Goal: Task Accomplishment & Management: Contribute content

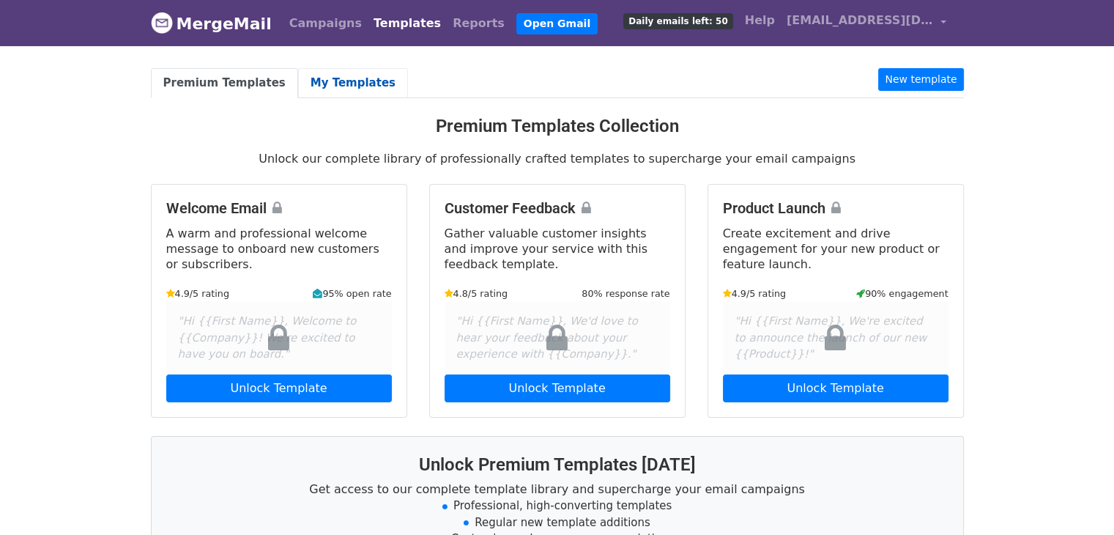
click at [308, 87] on link "My Templates" at bounding box center [353, 83] width 110 height 30
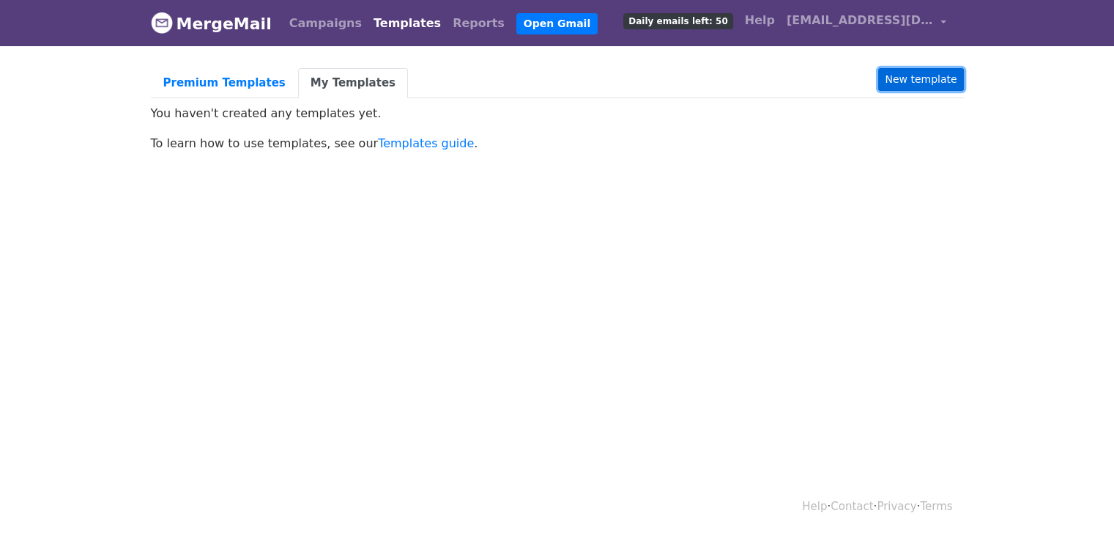
click at [917, 84] on link "New template" at bounding box center [920, 79] width 85 height 23
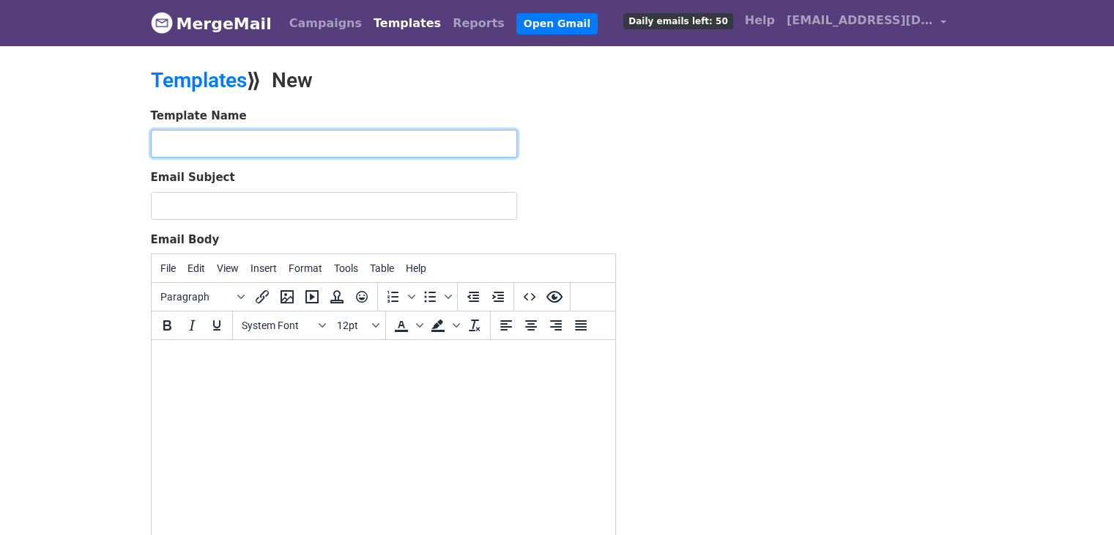
click at [286, 147] on input "text" at bounding box center [334, 144] width 366 height 28
type input "Emma Williams"
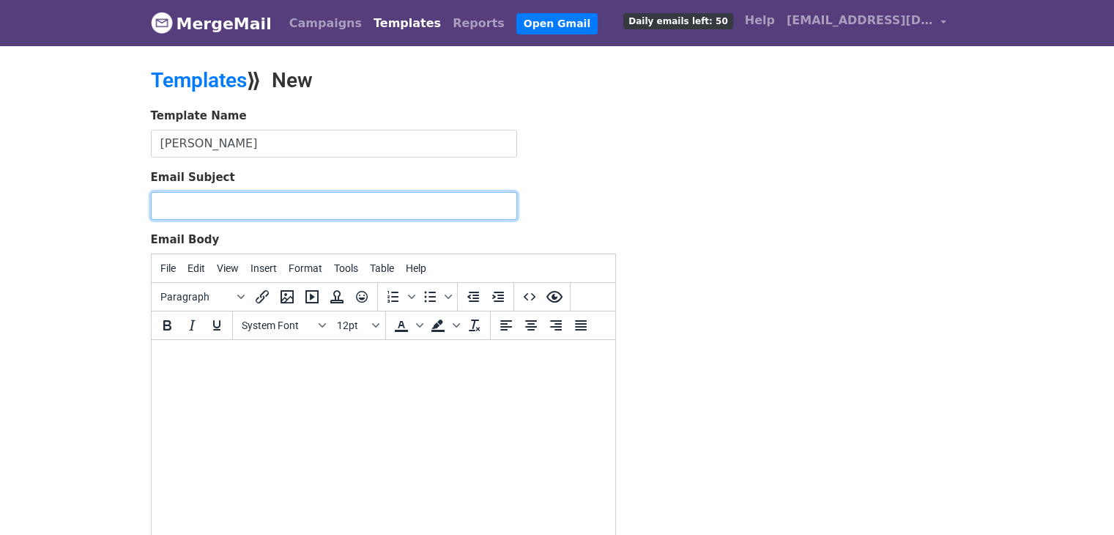
click at [281, 200] on input "Email Subject" at bounding box center [334, 206] width 366 height 28
paste input "Elevate Your Real Estate Business with Smart Web & App Solutions"
type input "Elevate Your Real Estate Business with Smart Web & App Solutions"
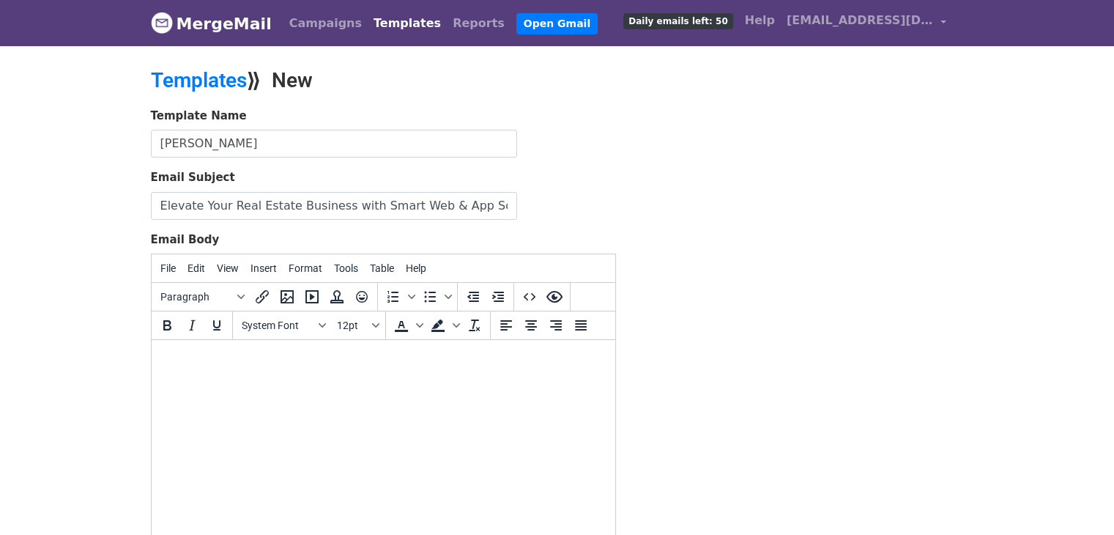
click at [231, 379] on html at bounding box center [383, 360] width 464 height 40
paste body "To enrich screen reader interactions, please activate Accessibility in Grammarl…"
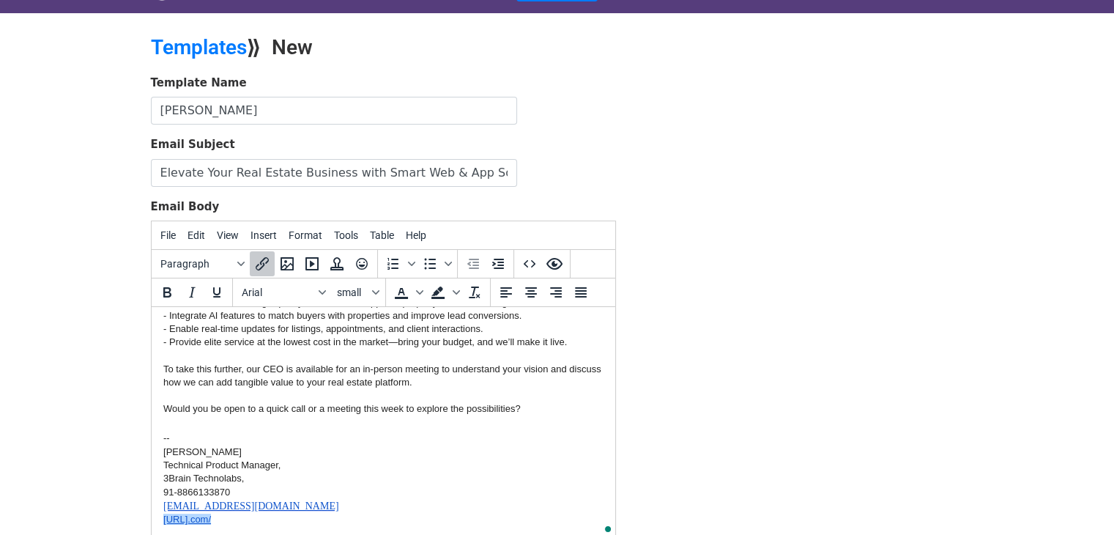
scroll to position [224, 0]
click at [368, 467] on div "Emma Williams Technical Product Manager, 3Brain Technolabs, 91-8866133870 hello…" at bounding box center [383, 484] width 440 height 81
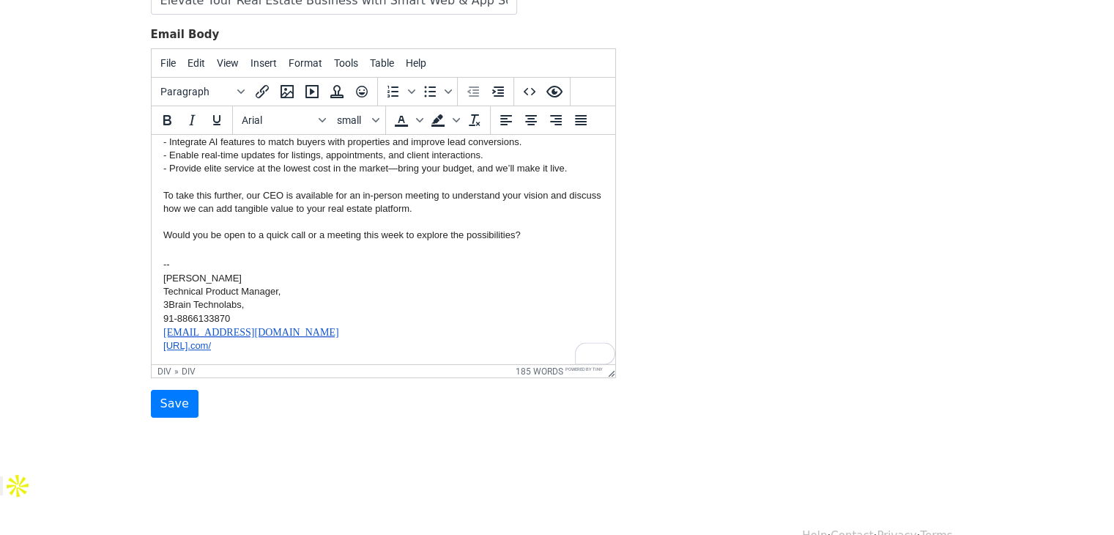
click at [210, 350] on link "https://www.3braintechnolabs. com/" at bounding box center [187, 345] width 48 height 11
click at [264, 85] on icon "Insert/edit link" at bounding box center [262, 91] width 13 height 13
select select "_blank"
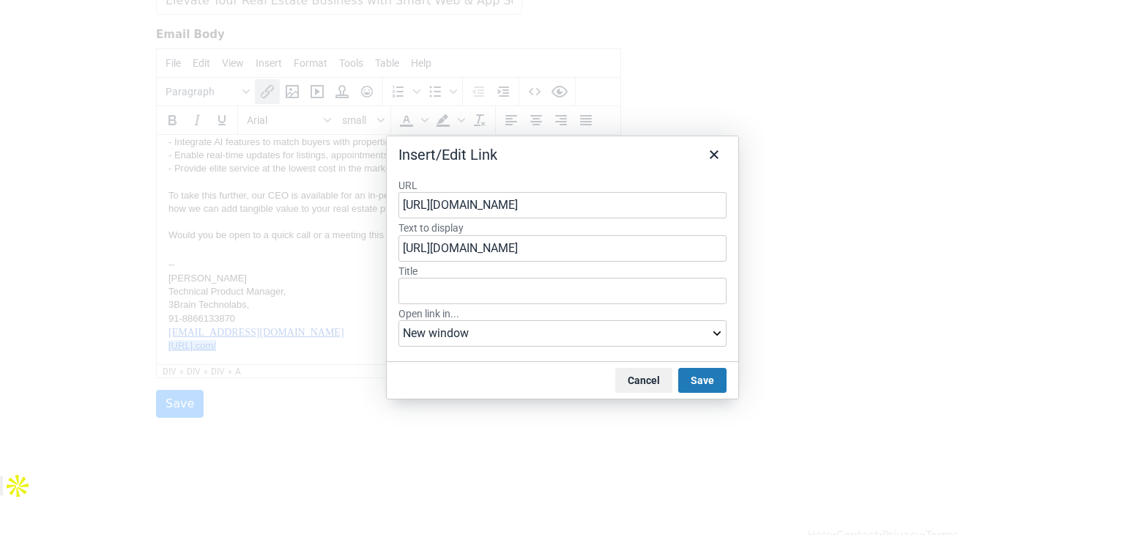
click at [975, 224] on div at bounding box center [562, 267] width 1125 height 535
click at [644, 385] on button "Cancel" at bounding box center [643, 380] width 57 height 25
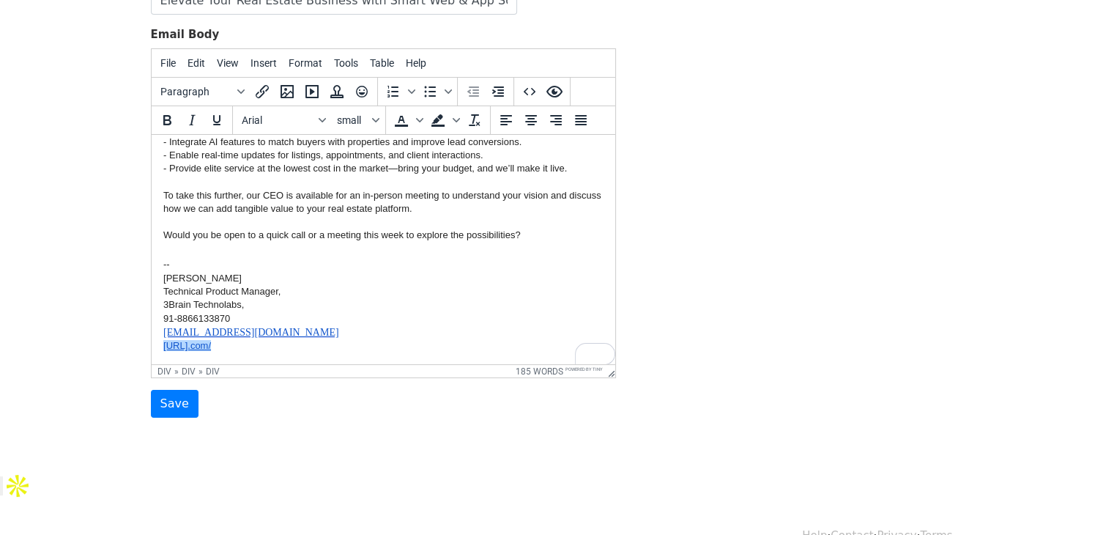
click at [316, 314] on div "91-8866133870" at bounding box center [383, 318] width 440 height 13
drag, startPoint x: 324, startPoint y: 346, endPoint x: 291, endPoint y: 409, distance: 71.7
click at [151, 277] on html "Hi Name, The real estate industry is undergoing rapid change, and buyers, selle…" at bounding box center [383, 138] width 464 height 454
click at [163, 121] on icon "Bold" at bounding box center [167, 120] width 8 height 10
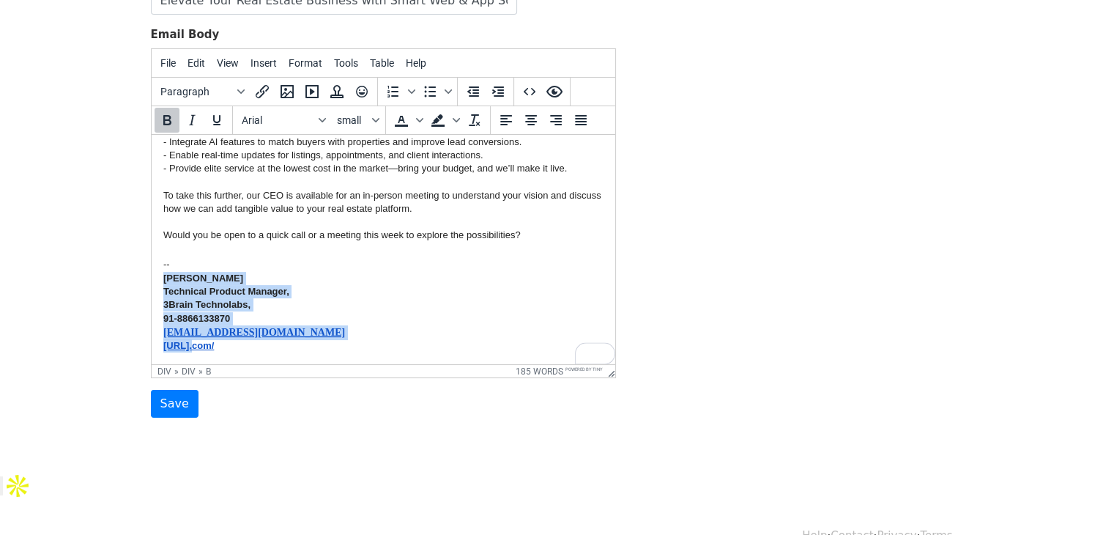
click at [437, 343] on div "https://www.3braintechnolabs. com/﻿" at bounding box center [383, 345] width 440 height 13
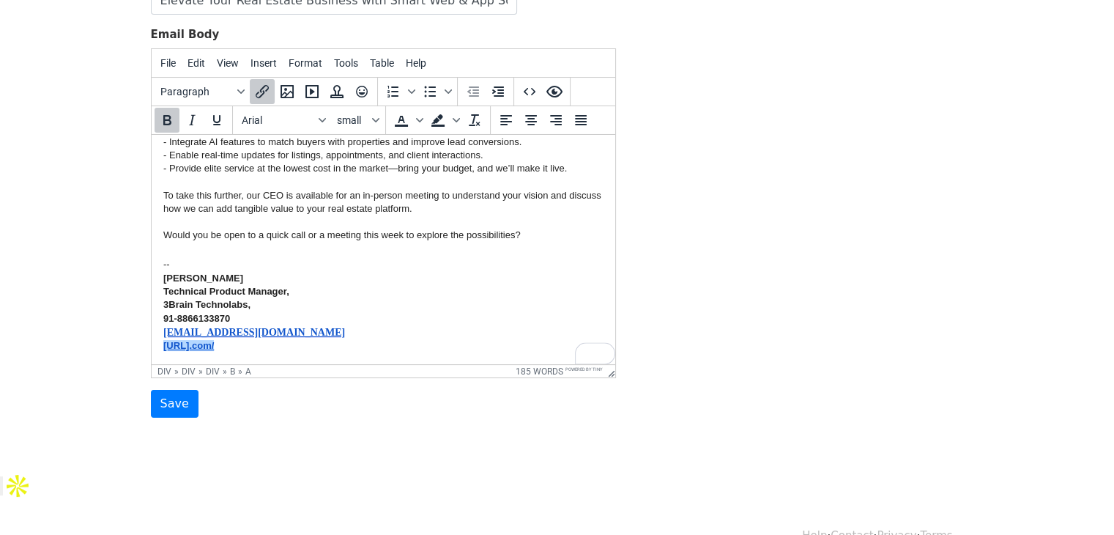
click at [401, 289] on div "Emma Williams Technical Product Manager, 3Brain Technolabs, 91-8866133870 hello…" at bounding box center [383, 312] width 440 height 81
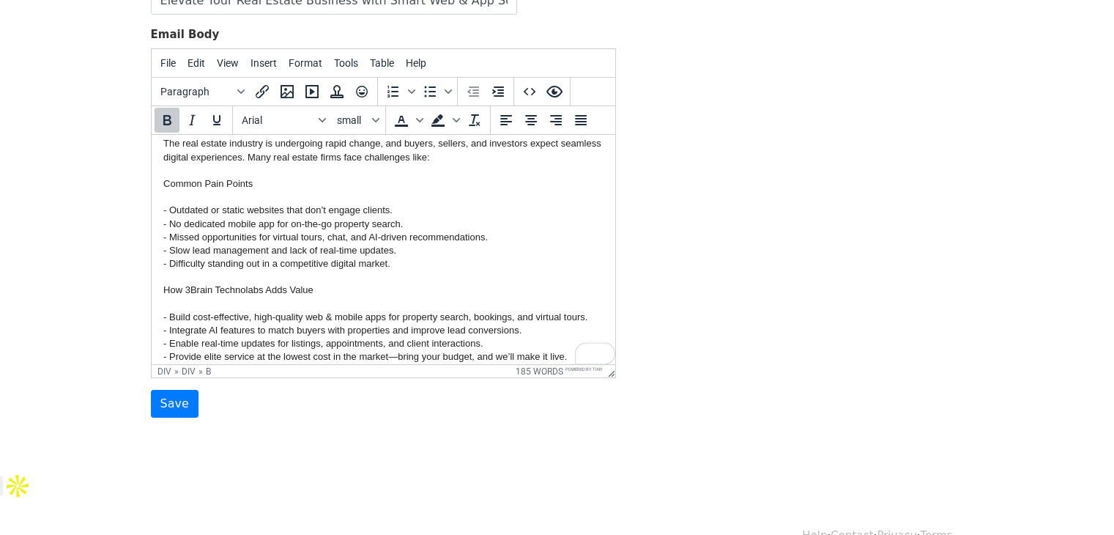
scroll to position [0, 0]
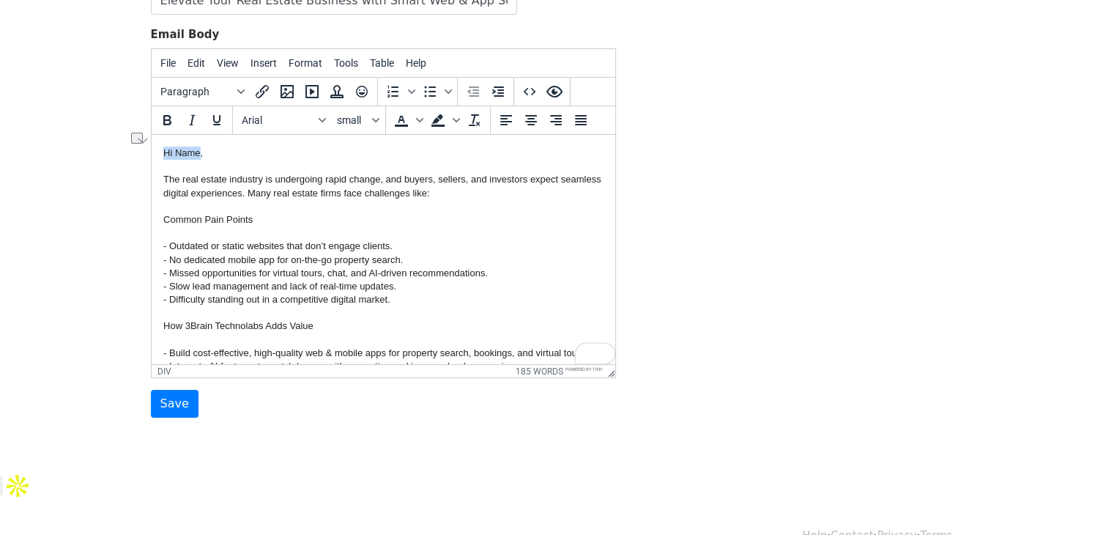
drag, startPoint x: 198, startPoint y: 152, endPoint x: 160, endPoint y: 152, distance: 38.1
click at [160, 152] on html "Hi Name, The real estate industry is undergoing rapid change, and buyers, selle…" at bounding box center [383, 362] width 464 height 454
click at [159, 114] on icon "Bold" at bounding box center [167, 120] width 18 height 18
click at [316, 187] on div "Hi Name , The real estate industry is undergoing rapid change, and buyers, sell…" at bounding box center [383, 306] width 440 height 320
drag, startPoint x: 256, startPoint y: 218, endPoint x: 274, endPoint y: 352, distance: 134.5
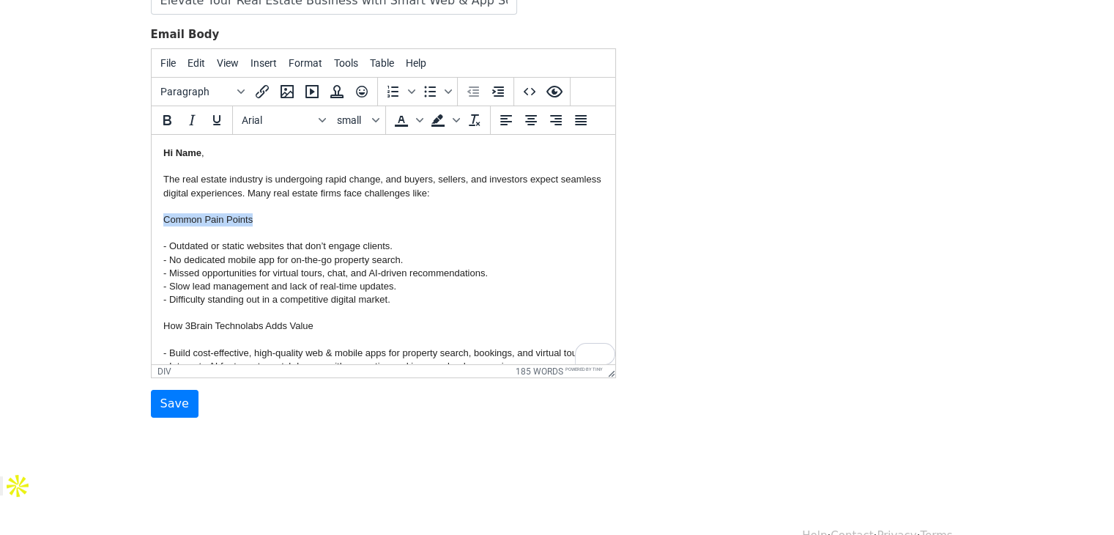
click at [151, 219] on html "Hi Name , The real estate industry is undergoing rapid change, and buyers, sell…" at bounding box center [383, 362] width 464 height 454
click at [168, 116] on icon "Bold" at bounding box center [167, 120] width 8 height 10
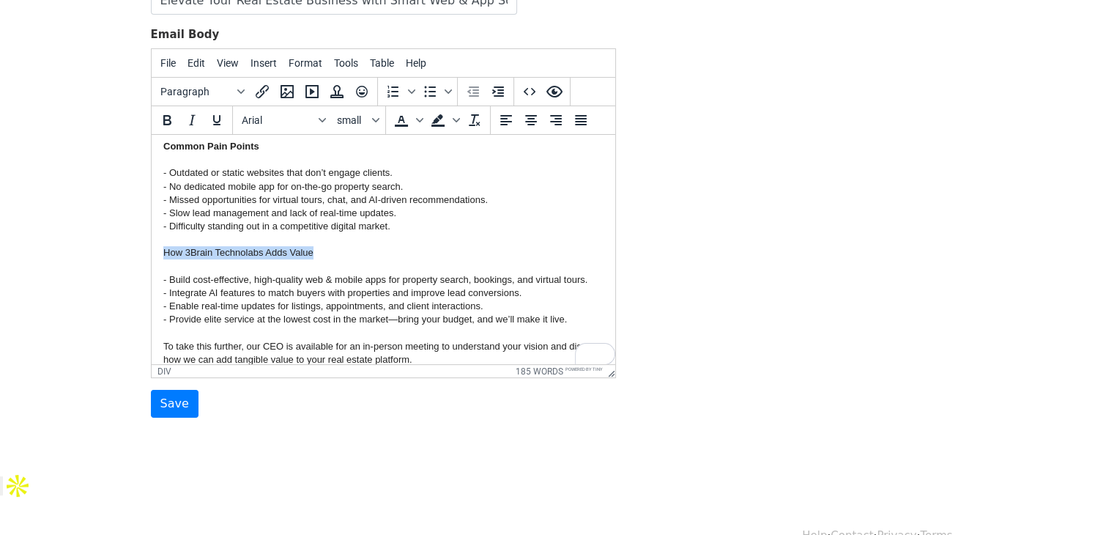
drag, startPoint x: 315, startPoint y: 256, endPoint x: 160, endPoint y: 233, distance: 156.9
click at [161, 255] on html "Hi Name , The real estate industry is undergoing rapid change, and buyers, sell…" at bounding box center [383, 289] width 464 height 454
click at [164, 119] on icon "Bold" at bounding box center [167, 120] width 18 height 18
click at [288, 146] on div "Hi Name , The real estate industry is undergoing rapid change, and buyers, sell…" at bounding box center [383, 233] width 440 height 320
click at [368, 257] on div "Hi Name , The real estate industry is undergoing rapid change, and buyers, sell…" at bounding box center [383, 233] width 440 height 320
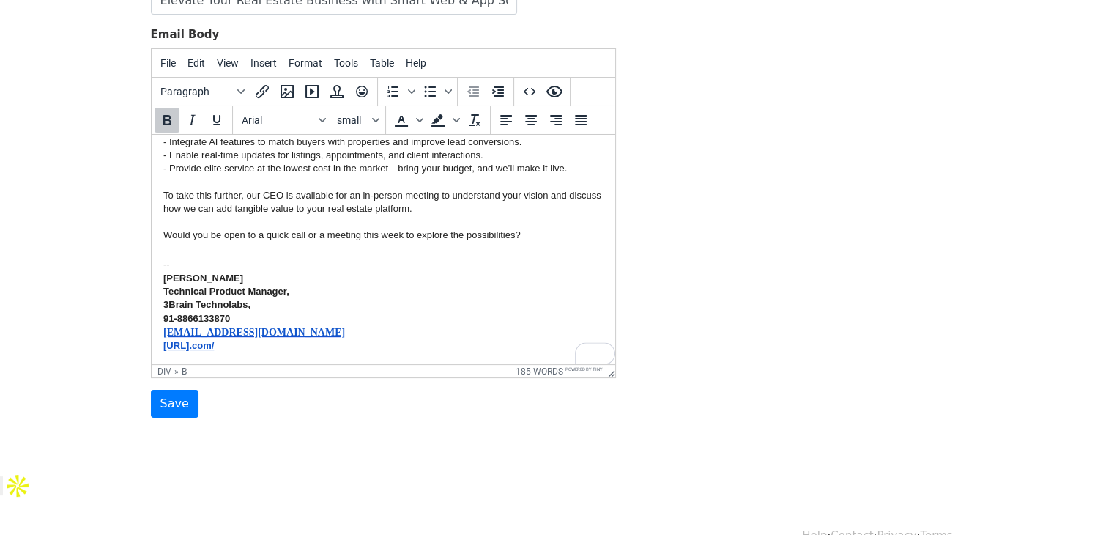
click at [360, 264] on body "Hi Name , The real estate industry is undergoing rapid change, and buyers, sell…" at bounding box center [383, 137] width 440 height 431
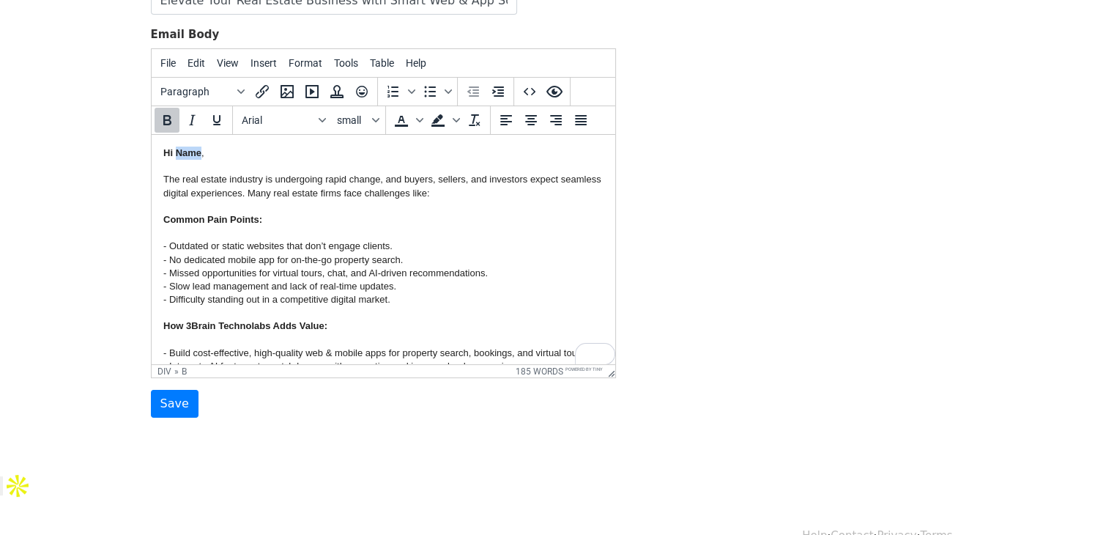
drag, startPoint x: 175, startPoint y: 149, endPoint x: 200, endPoint y: 149, distance: 24.9
click at [200, 149] on div "Hi Name , The real estate industry is undergoing rapid change, and buyers, sell…" at bounding box center [383, 306] width 440 height 320
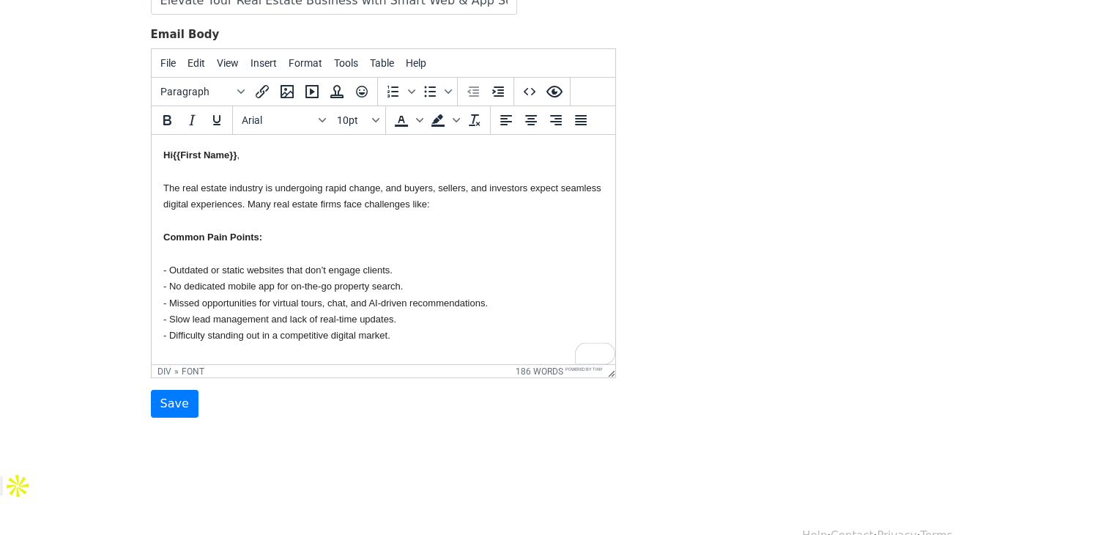
click at [251, 155] on div "Hi {{First Name}} , The real estate industry is undergoing rapid change, and bu…" at bounding box center [383, 342] width 440 height 393
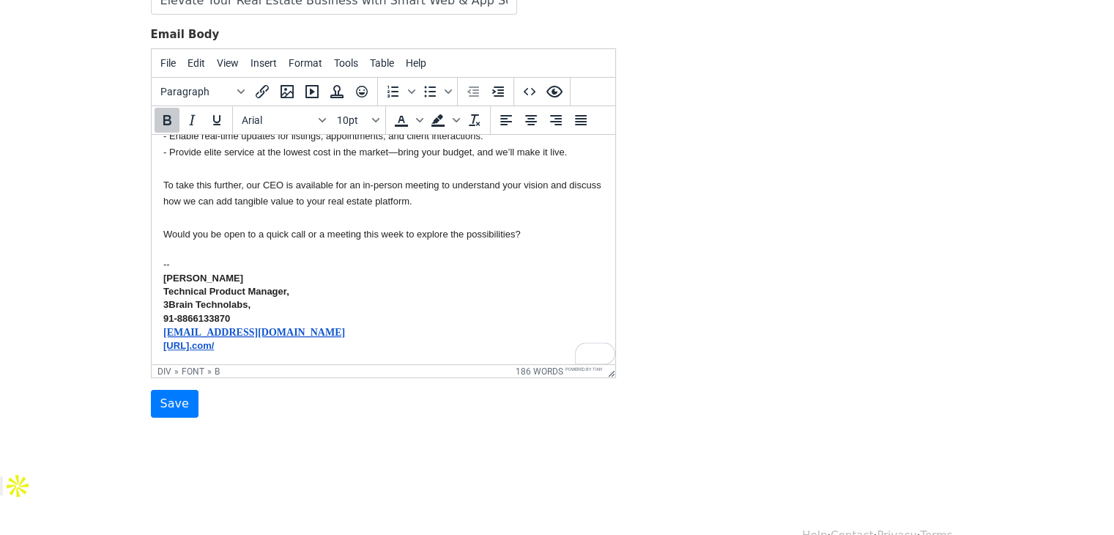
click at [374, 295] on div "Emma Williams Technical Product Manager, 3Brain Technolabs, 91-8866133870 hello…" at bounding box center [383, 312] width 440 height 81
click at [163, 317] on b "91-8866133870" at bounding box center [196, 318] width 67 height 11
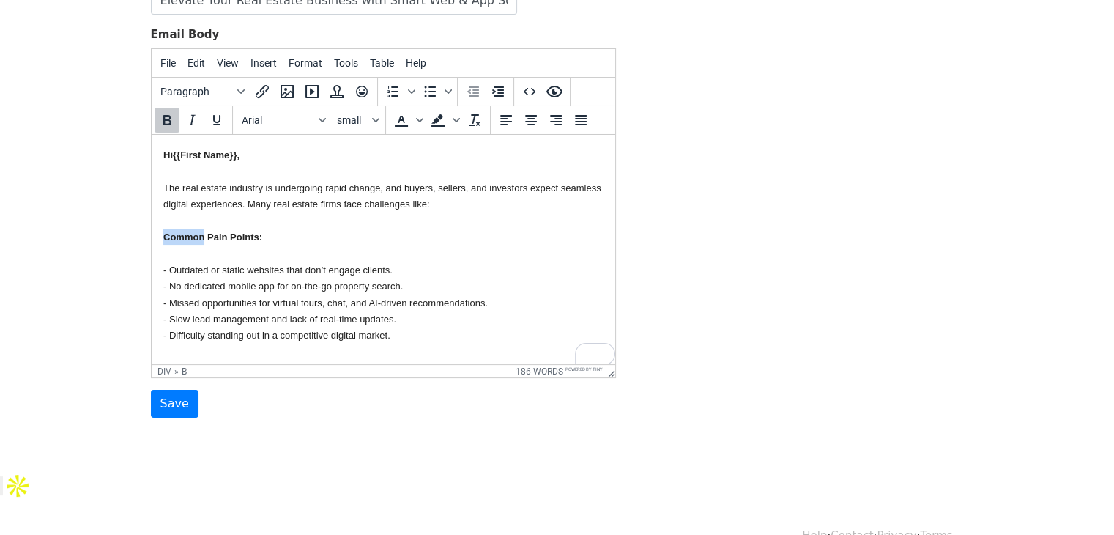
drag, startPoint x: 201, startPoint y: 239, endPoint x: 166, endPoint y: 237, distance: 35.9
click at [166, 237] on b "Common Pain Points:" at bounding box center [212, 236] width 99 height 11
drag, startPoint x: 201, startPoint y: 240, endPoint x: 155, endPoint y: 243, distance: 45.6
click at [155, 243] on html "Hi {{First Name}}, The real estate industry is undergoing rapid change, and buy…" at bounding box center [383, 398] width 464 height 527
click at [196, 242] on b "Moderen Pain Points:" at bounding box center [211, 236] width 97 height 11
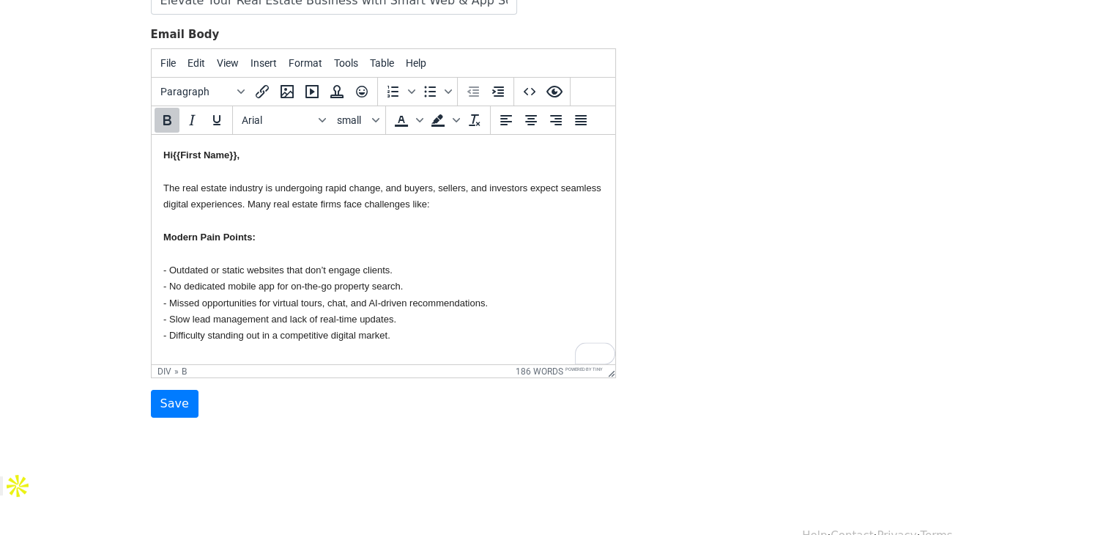
click at [226, 259] on div "Hi {{First Name}}, The real estate industry is undergoing rapid change, and buy…" at bounding box center [383, 342] width 440 height 393
click at [84, 229] on body "MergeMail Campaigns Templates Reports Open Gmail Daily emails left: 50 Help hel…" at bounding box center [557, 150] width 1114 height 710
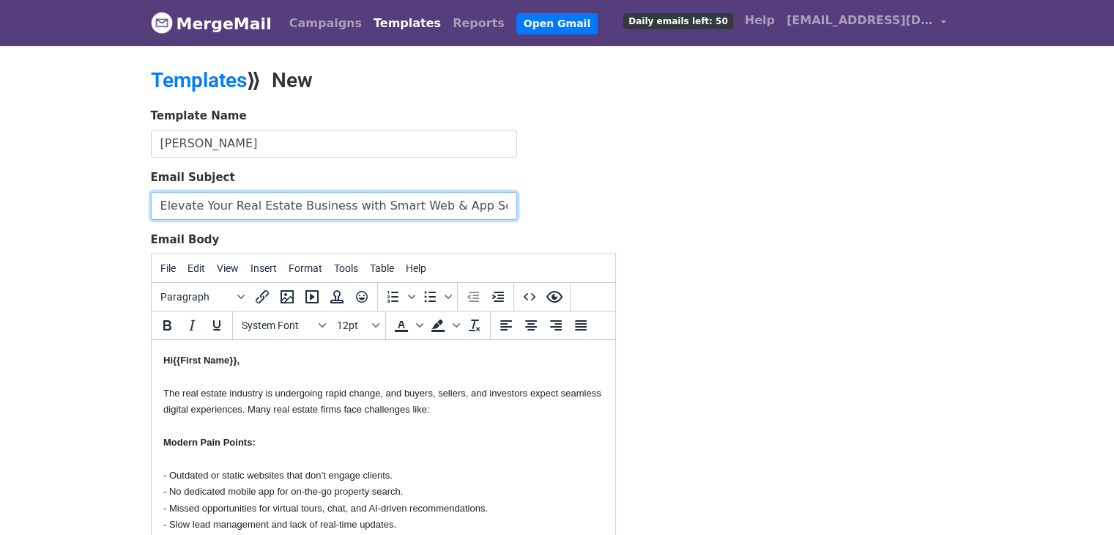
click at [334, 202] on input "Elevate Your Real Estate Business with Smart Web & App Solutions" at bounding box center [334, 206] width 366 height 28
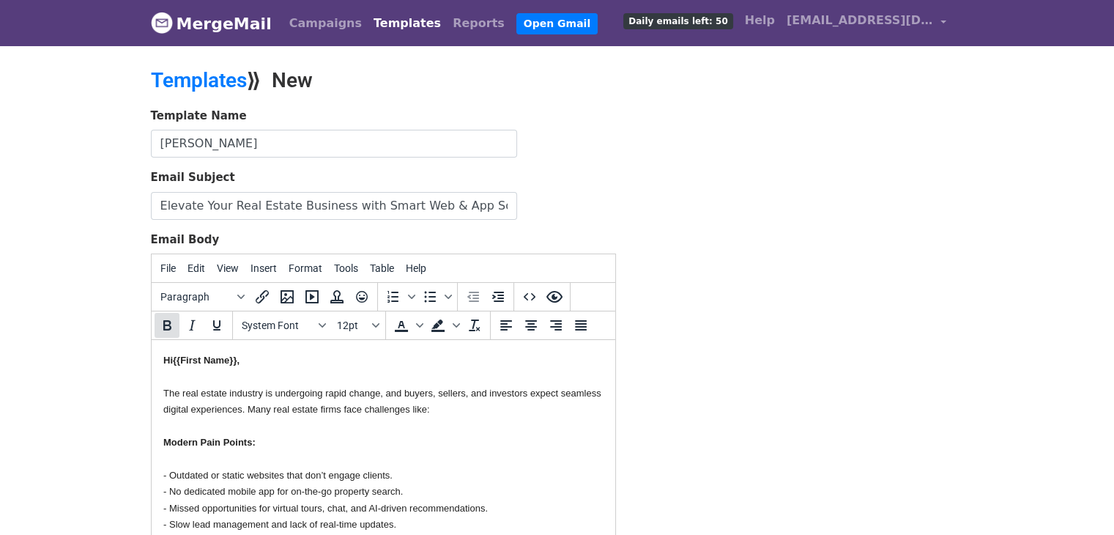
click at [165, 329] on icon "Bold" at bounding box center [167, 325] width 18 height 18
click at [34, 407] on body "MergeMail Campaigns Templates Reports Open Gmail Daily emails left: 50 Help hel…" at bounding box center [557, 355] width 1114 height 710
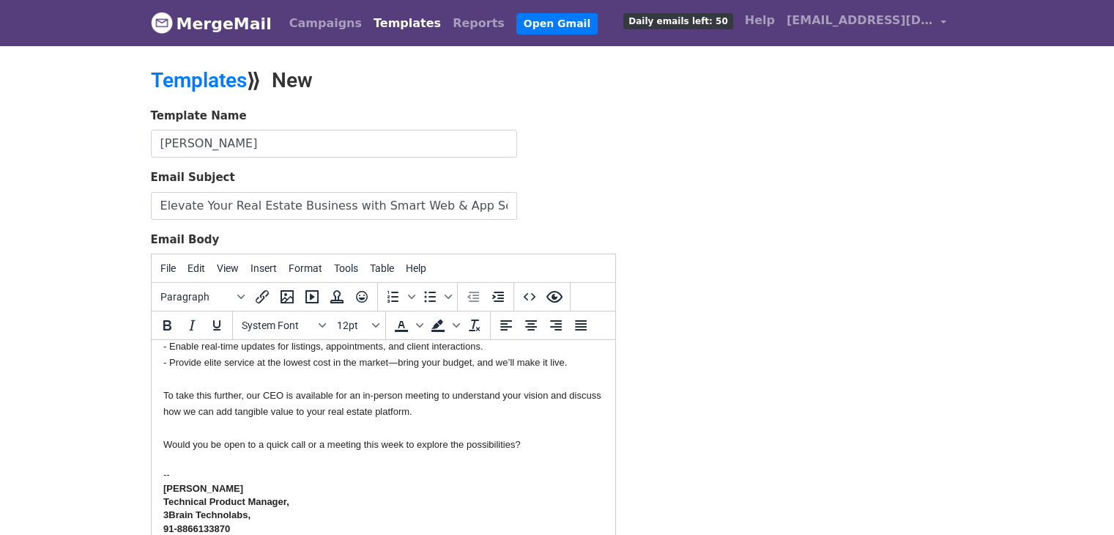
scroll to position [103, 0]
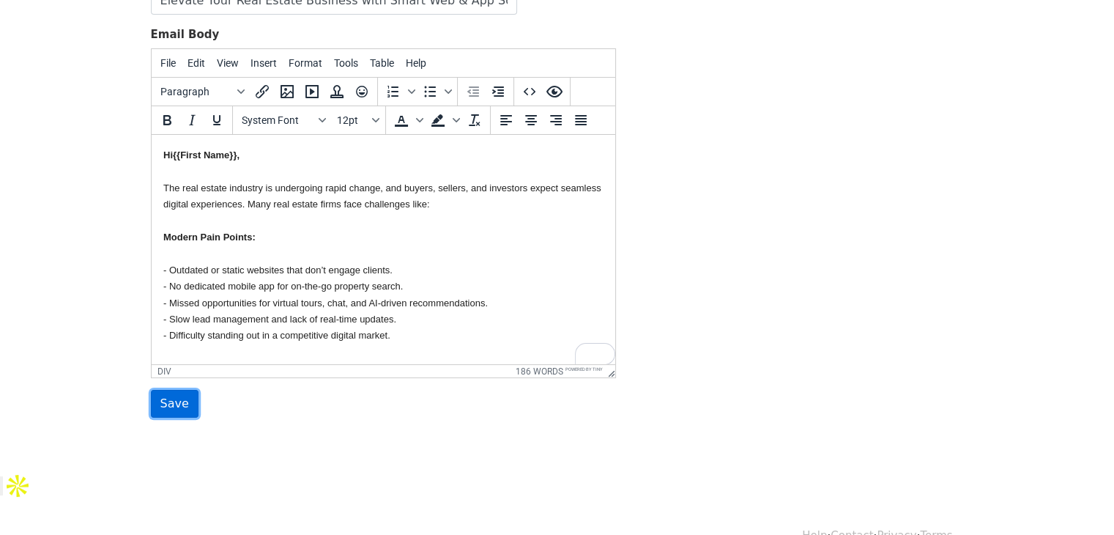
click at [179, 406] on input "Save" at bounding box center [175, 404] width 48 height 28
